Goal: Task Accomplishment & Management: Complete application form

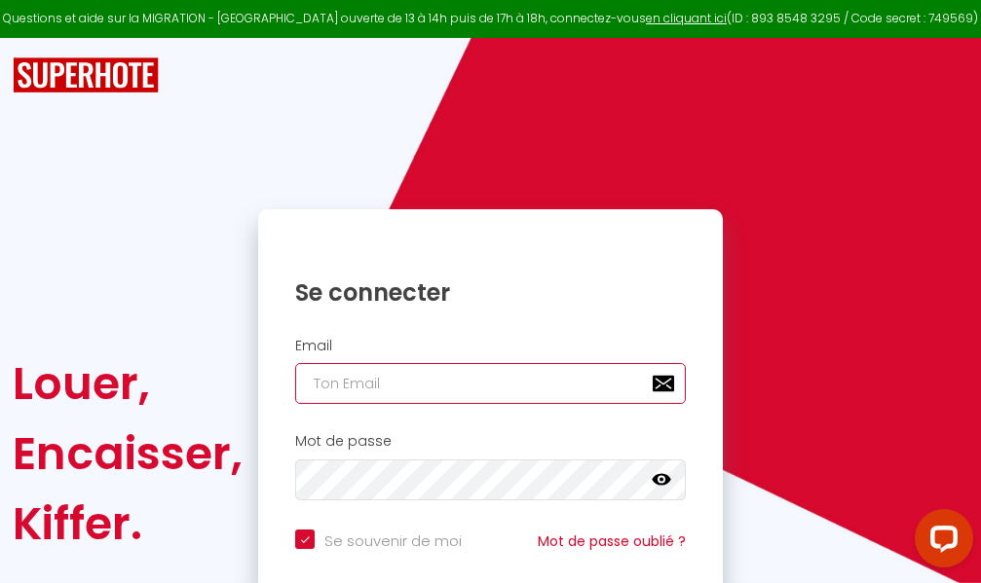
click at [494, 391] on input "email" at bounding box center [490, 383] width 391 height 41
type input "m"
checkbox input "true"
type input "ma"
checkbox input "true"
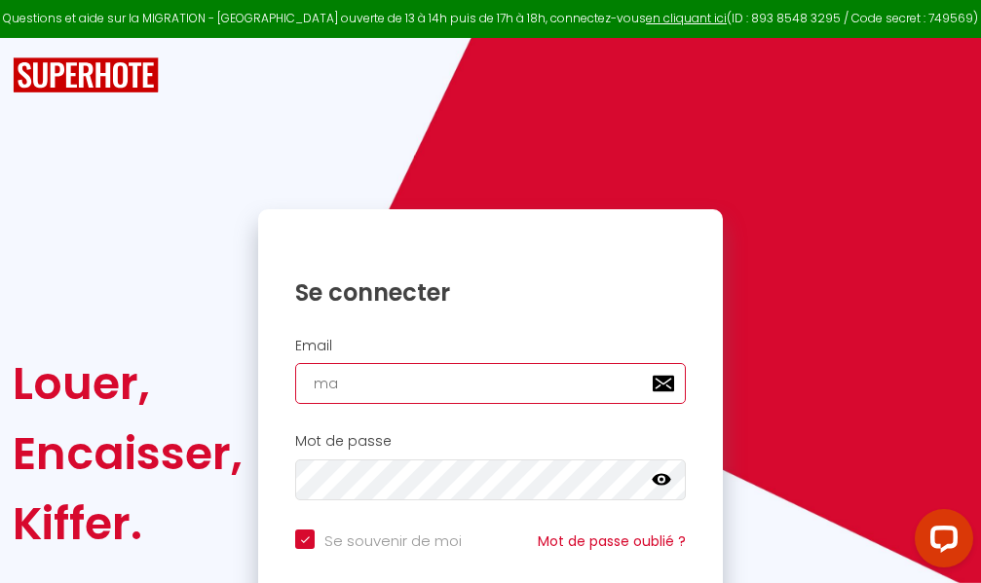
type input "mar"
checkbox input "true"
type input "marc"
checkbox input "true"
type input "marcd"
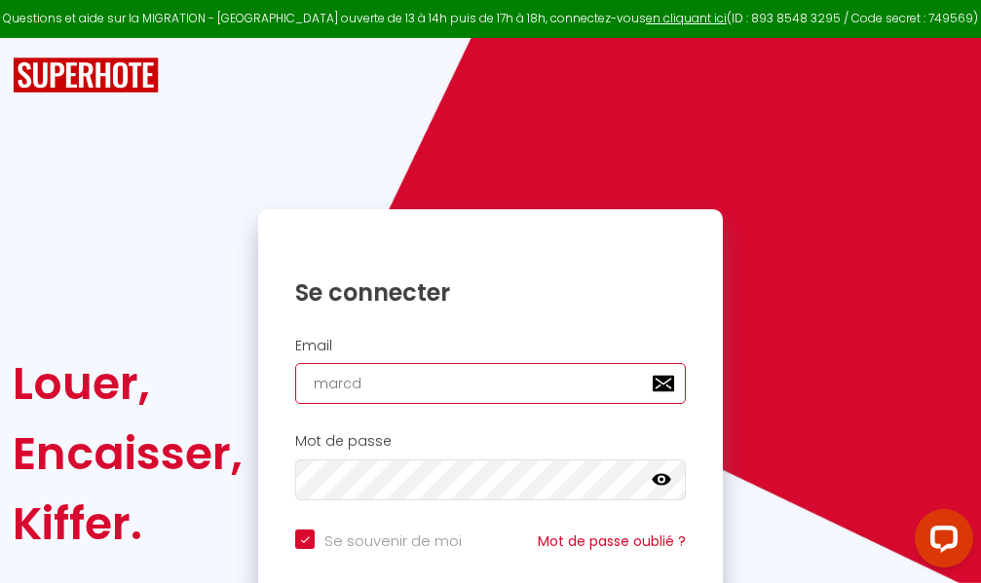
checkbox input "true"
type input "marcdp"
checkbox input "true"
type input "marcdpo"
checkbox input "true"
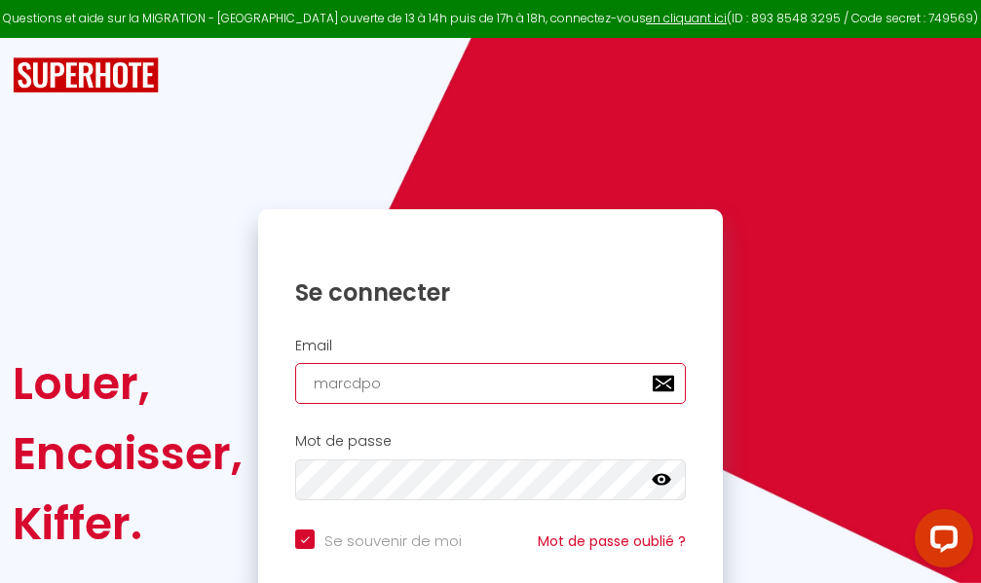
type input "marcdpoz"
checkbox input "true"
type input "marcdpoz."
checkbox input "true"
type input "marcdpoz.l"
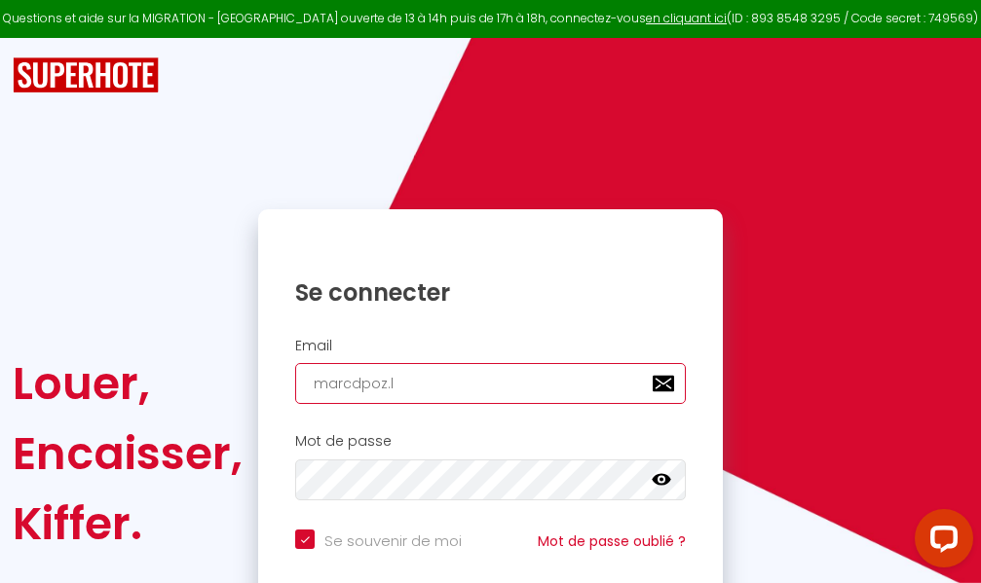
checkbox input "true"
type input "marcdpoz.lo"
checkbox input "true"
type input "marcdpoz.loc"
checkbox input "true"
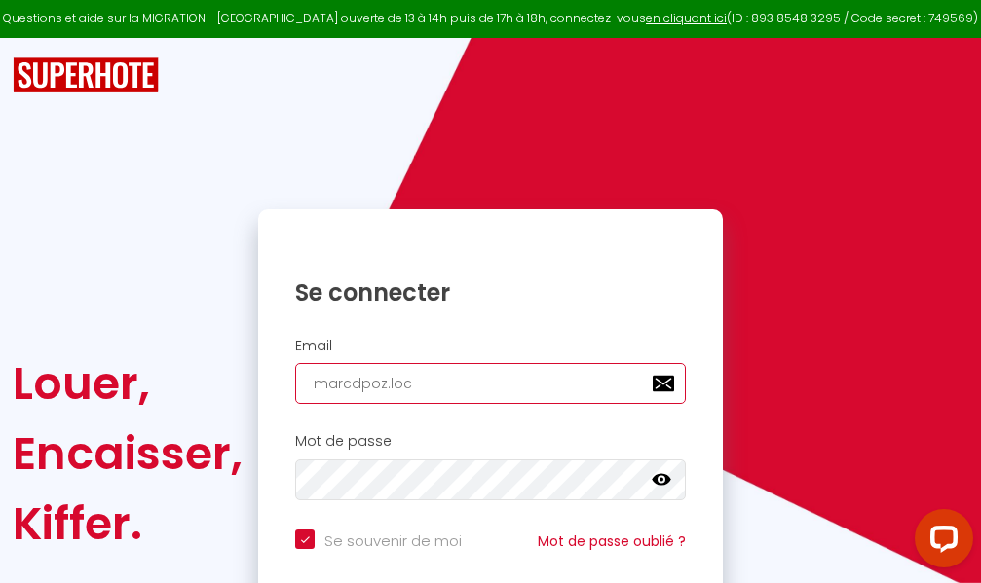
type input "marcdpoz.loca"
checkbox input "true"
type input "marcdpoz.locat"
checkbox input "true"
type input "marcdpoz.locati"
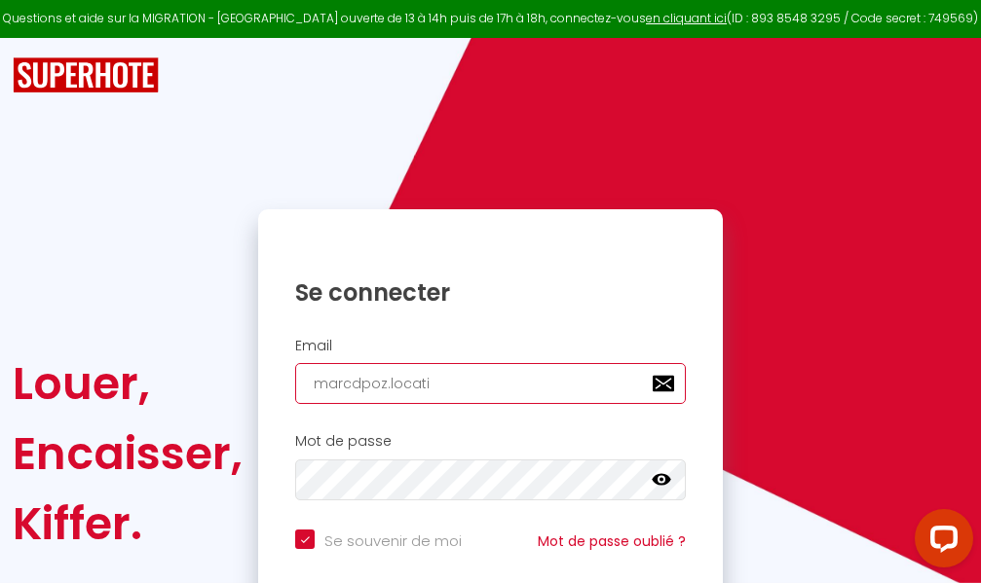
checkbox input "true"
type input "marcdpoz.locatio"
checkbox input "true"
type input "marcdpoz.location"
checkbox input "true"
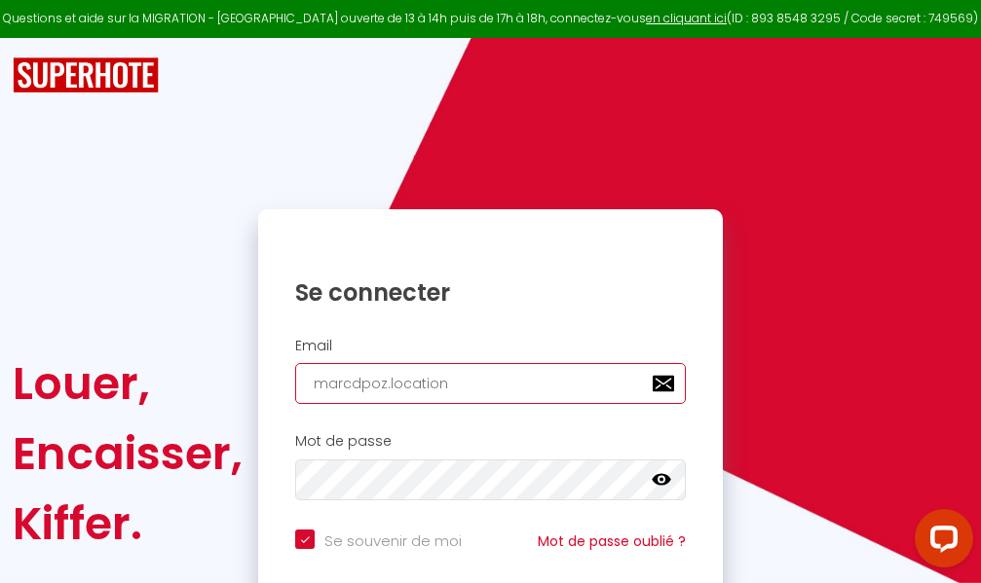
type input "marcdpoz.location@"
checkbox input "true"
type input "marcdpoz.location@g"
checkbox input "true"
type input "marcdpoz.location@gm"
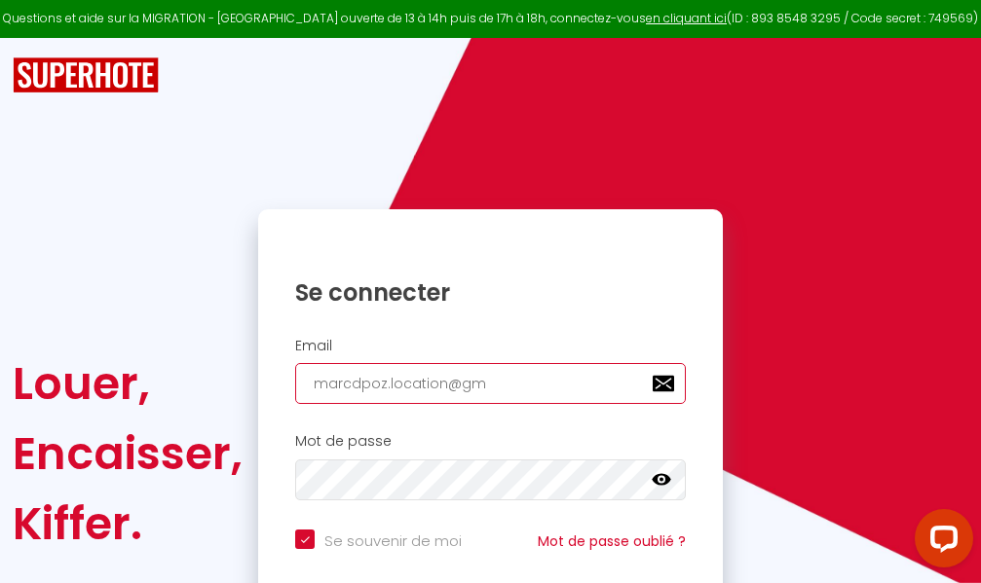
checkbox input "true"
type input "marcdpoz.location@gma"
checkbox input "true"
type input "marcdpoz.location@gmai"
checkbox input "true"
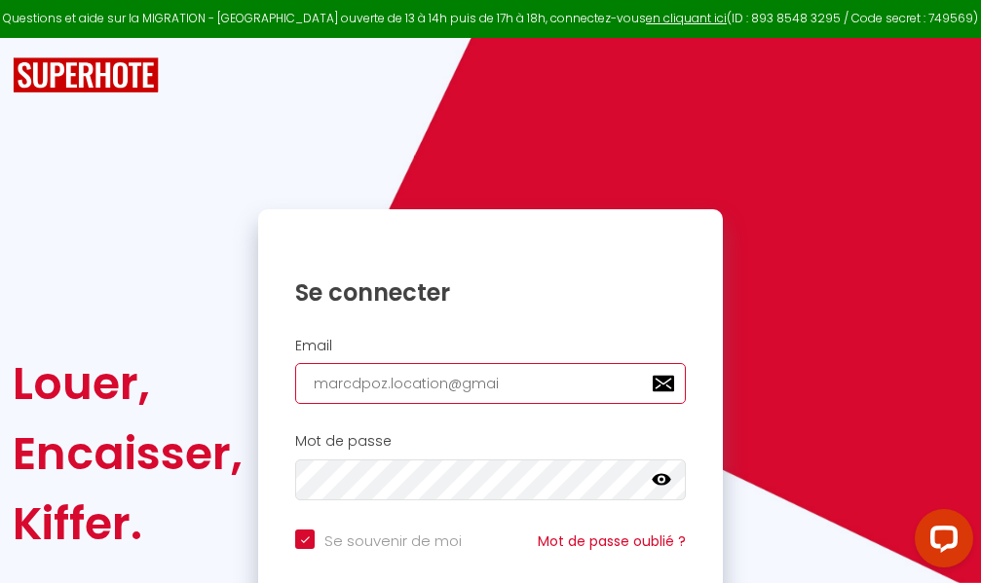
type input "[EMAIL_ADDRESS]"
checkbox input "true"
type input "[EMAIL_ADDRESS]."
checkbox input "true"
type input "marcdpoz.location@gmail.c"
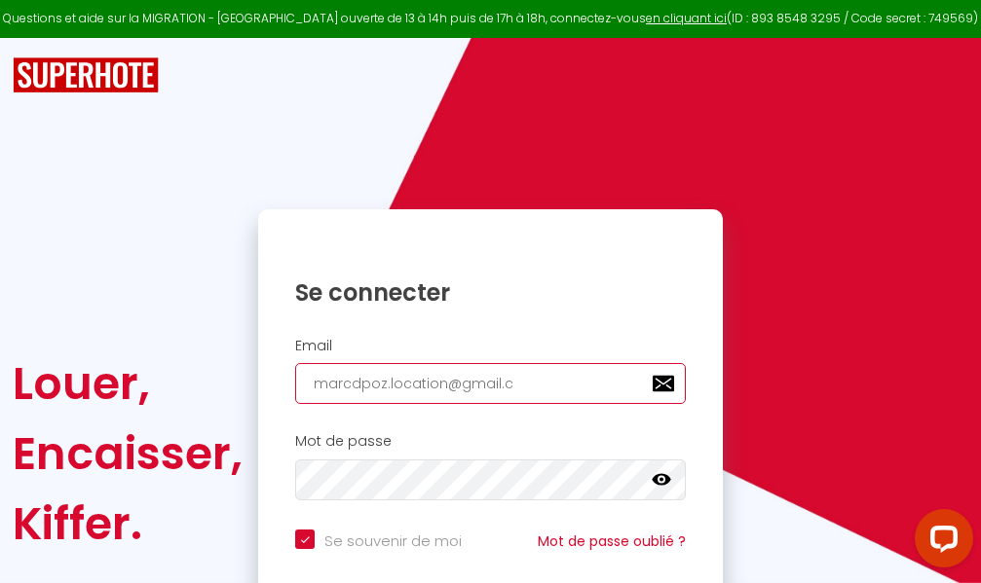
checkbox input "true"
type input "[EMAIL_ADDRESS][DOMAIN_NAME]"
checkbox input "true"
type input "[EMAIL_ADDRESS][DOMAIN_NAME]"
checkbox input "true"
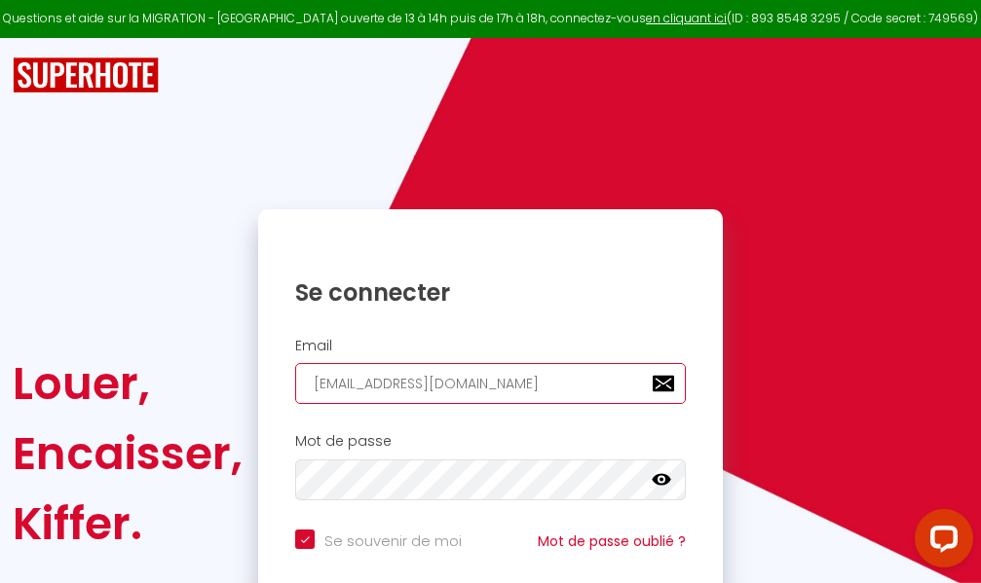
type input "[EMAIL_ADDRESS][DOMAIN_NAME]"
